Goal: Check status: Check status

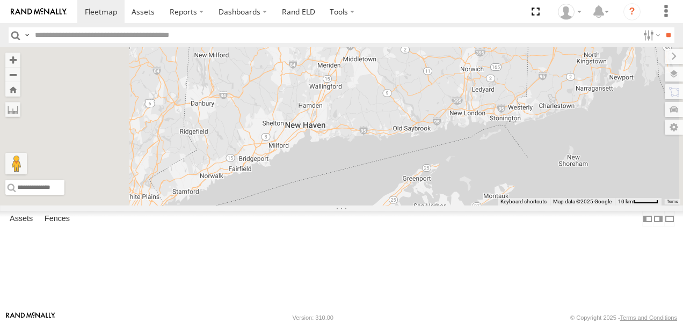
drag, startPoint x: 504, startPoint y: 101, endPoint x: 513, endPoint y: 99, distance: 8.9
click at [513, 99] on div "468334 Shelina JTSP Hino" at bounding box center [341, 126] width 683 height 158
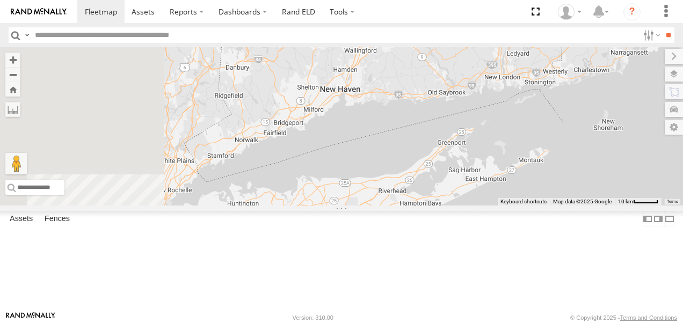
drag, startPoint x: 561, startPoint y: 144, endPoint x: 684, endPoint y: -5, distance: 193.6
click at [682, 0] on html at bounding box center [341, 161] width 683 height 323
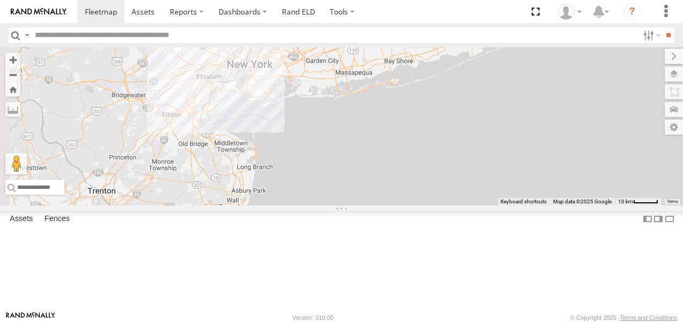
drag, startPoint x: 434, startPoint y: 127, endPoint x: 593, endPoint y: 157, distance: 161.1
click at [593, 157] on div "468334 Shelina JTSP Hino" at bounding box center [341, 126] width 683 height 158
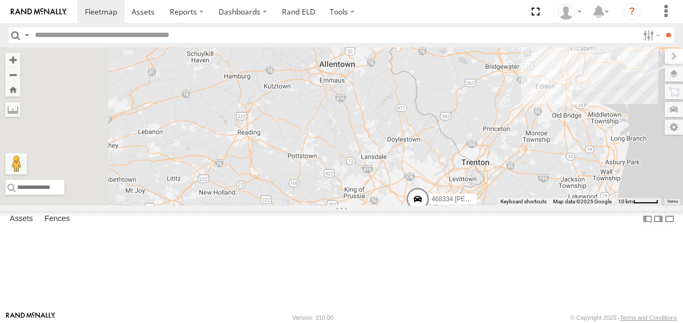
drag, startPoint x: 411, startPoint y: 186, endPoint x: 495, endPoint y: 98, distance: 121.8
click at [497, 96] on div "468334 Shelina JTSP Hino" at bounding box center [341, 126] width 683 height 158
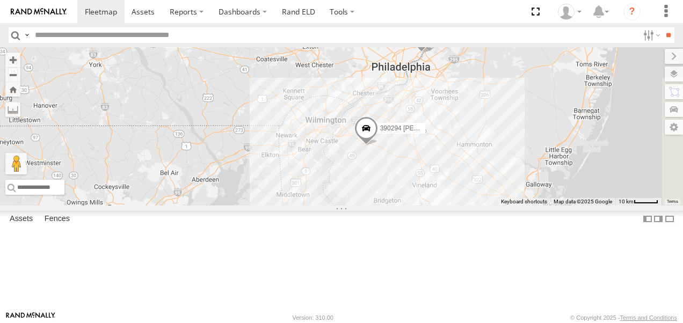
drag, startPoint x: 491, startPoint y: 215, endPoint x: 447, endPoint y: 106, distance: 117.3
click at [447, 106] on div "468334 Shelina JTSP Hino 390294 Joshua" at bounding box center [341, 126] width 683 height 158
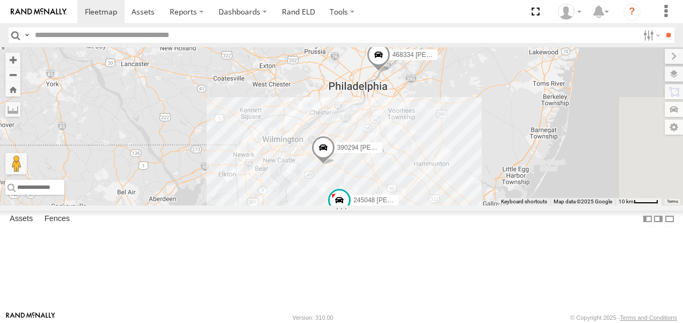
drag, startPoint x: 502, startPoint y: 127, endPoint x: 436, endPoint y: 154, distance: 72.0
click at [436, 154] on div "468334 Shelina JTSP Hino 390294 Joshua 245048 Charles" at bounding box center [341, 126] width 683 height 158
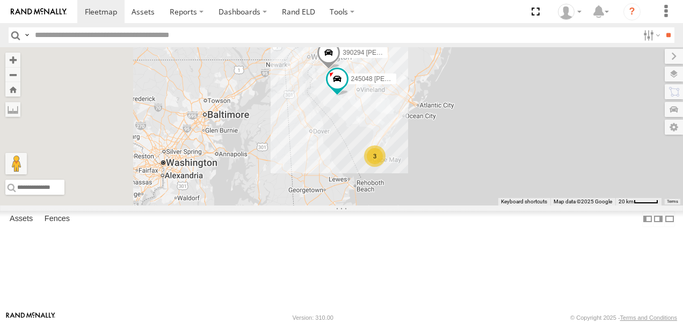
drag, startPoint x: 373, startPoint y: 173, endPoint x: 403, endPoint y: 113, distance: 67.4
click at [403, 113] on div "468334 Shelina JTSP Hino 390294 Joshua 245048 Charles 3" at bounding box center [341, 126] width 683 height 158
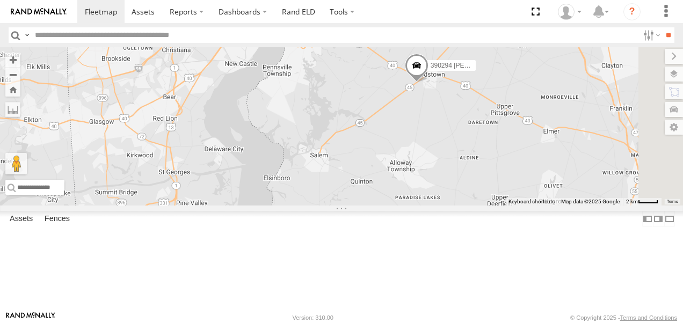
drag, startPoint x: 446, startPoint y: 153, endPoint x: 95, endPoint y: 103, distance: 354.7
click at [95, 103] on main "← Move left → Move right ↑ Move up ↓ Move down + Zoom in - Zoom out Home Jump l…" at bounding box center [341, 179] width 683 height 264
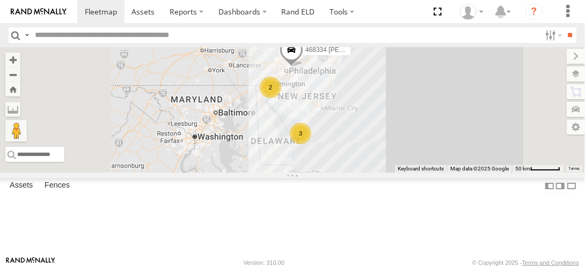
drag, startPoint x: 378, startPoint y: 194, endPoint x: 447, endPoint y: 135, distance: 90.9
click at [447, 135] on div "JTSP Hino 468334 Shelina 3 2" at bounding box center [292, 110] width 585 height 126
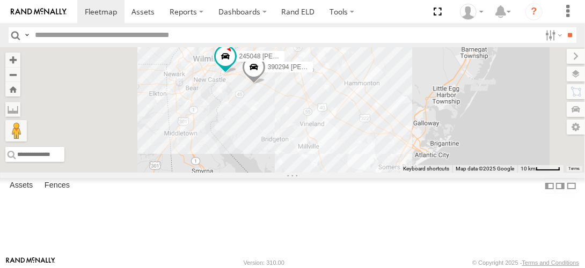
drag, startPoint x: 436, startPoint y: 133, endPoint x: 484, endPoint y: 186, distance: 71.0
click at [484, 173] on div "JTSP Hino 468334 Shelina 390294 Joshua 3 245048 Charles" at bounding box center [292, 110] width 585 height 126
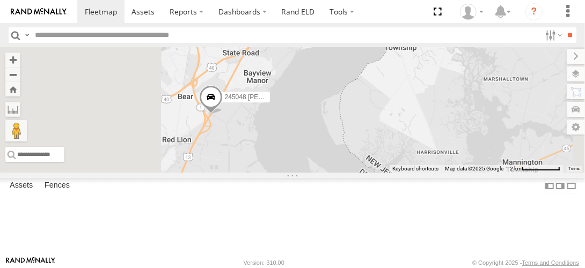
drag, startPoint x: 313, startPoint y: 179, endPoint x: 419, endPoint y: 158, distance: 107.4
click at [419, 158] on div "245048 Charles 390294 Joshua" at bounding box center [292, 110] width 585 height 126
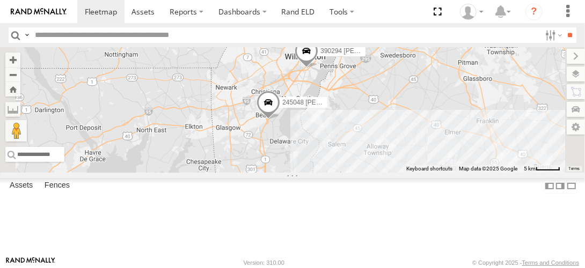
drag, startPoint x: 430, startPoint y: 126, endPoint x: 428, endPoint y: 138, distance: 13.0
click at [428, 141] on div "245048 Charles 390294 Joshua" at bounding box center [292, 110] width 585 height 126
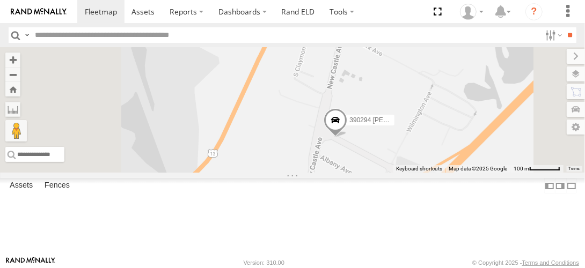
drag, startPoint x: 475, startPoint y: 199, endPoint x: 479, endPoint y: 167, distance: 32.5
click at [347, 137] on span at bounding box center [336, 122] width 24 height 29
